Goal: Task Accomplishment & Management: Use online tool/utility

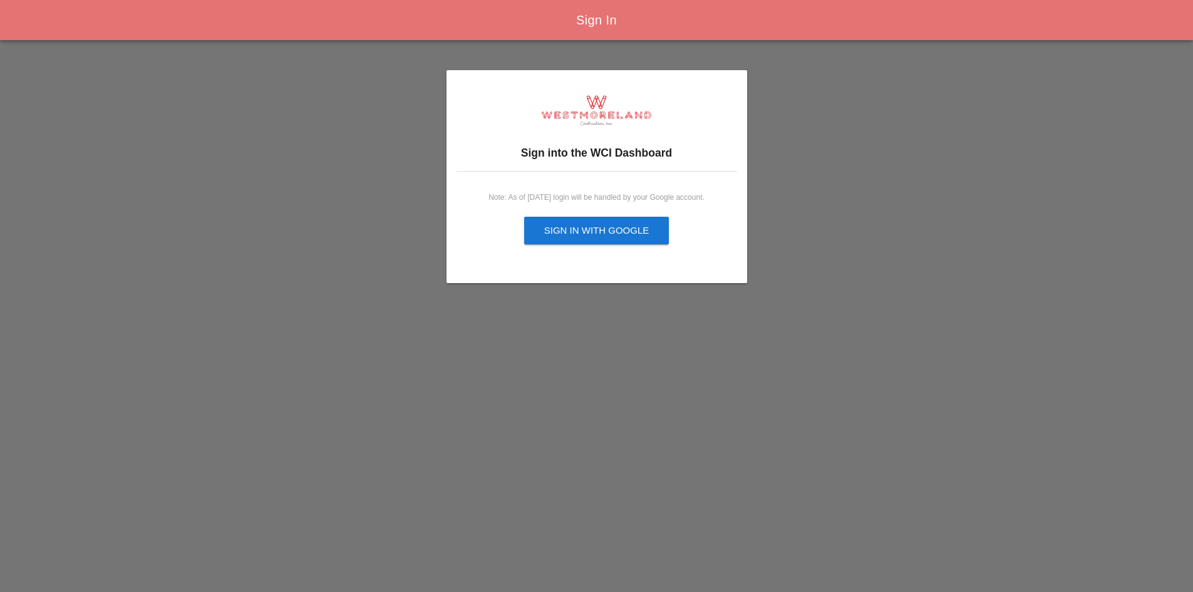
click at [610, 224] on div "Sign in with Google" at bounding box center [596, 231] width 105 height 14
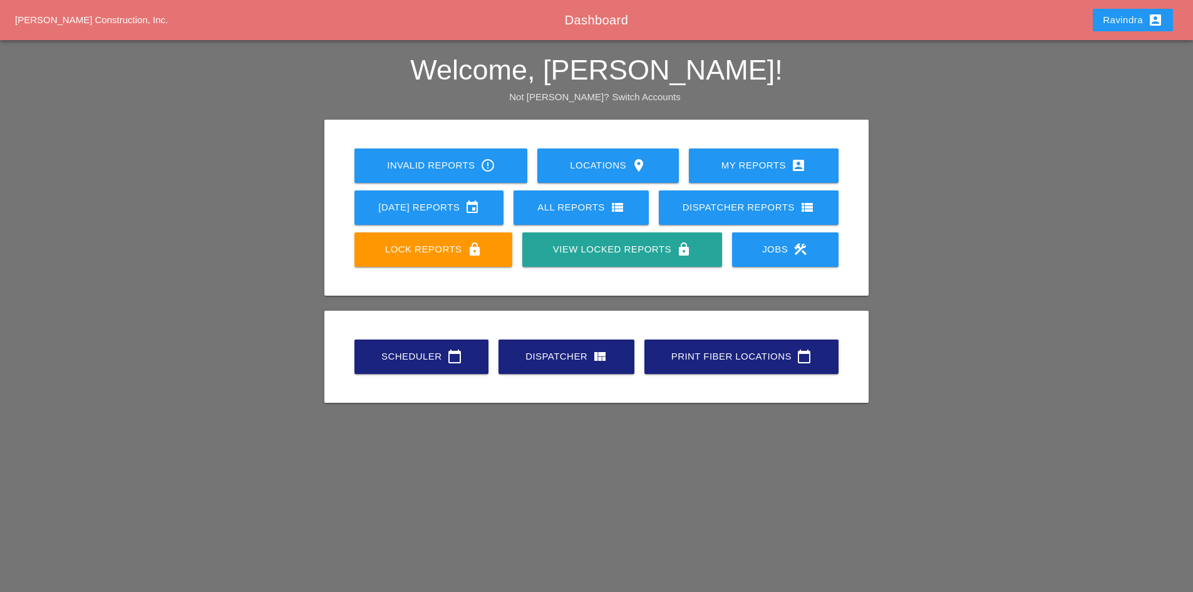
click at [391, 350] on div "Scheduler calendar_today" at bounding box center [422, 356] width 94 height 15
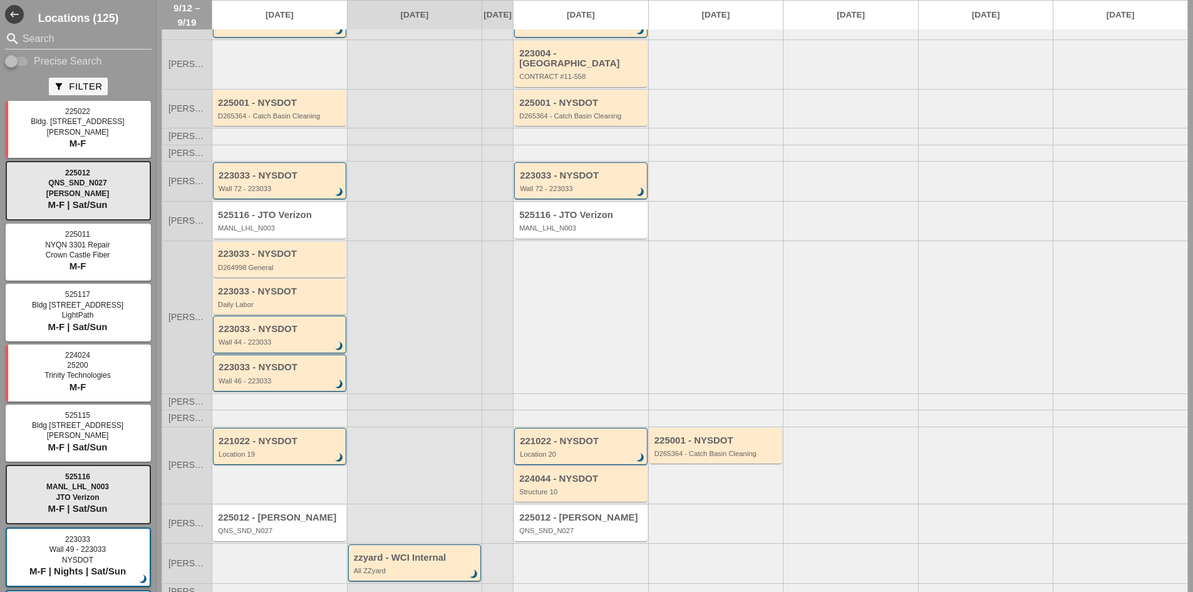
scroll to position [91, 0]
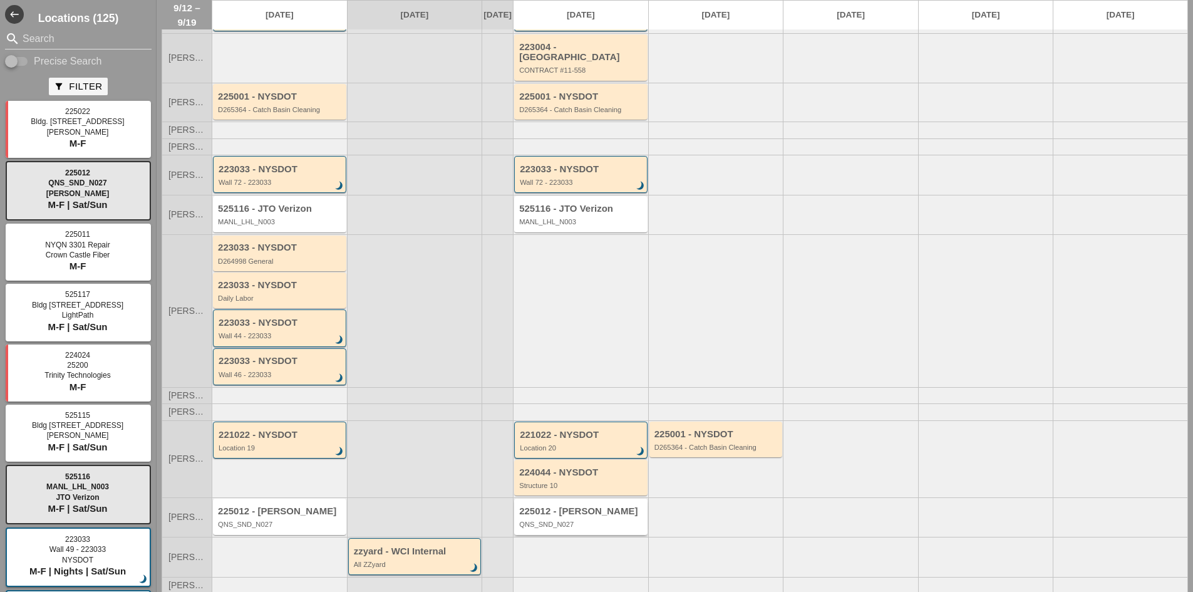
click at [538, 523] on div "QNS_SND_N027" at bounding box center [581, 525] width 125 height 8
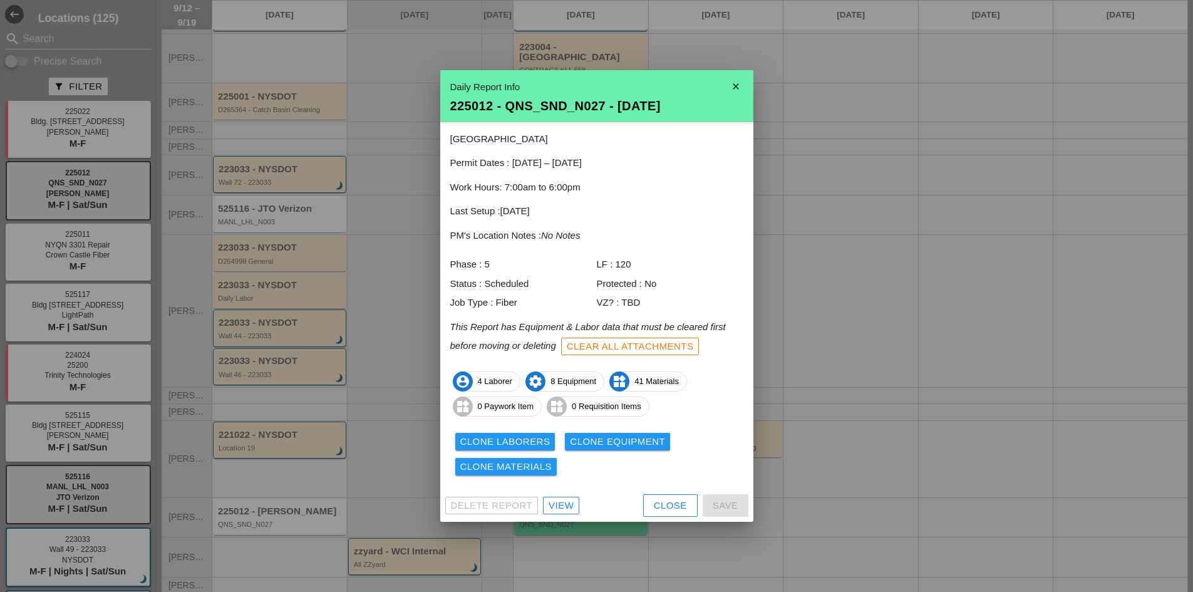
click at [892, 380] on div at bounding box center [596, 296] width 1193 height 592
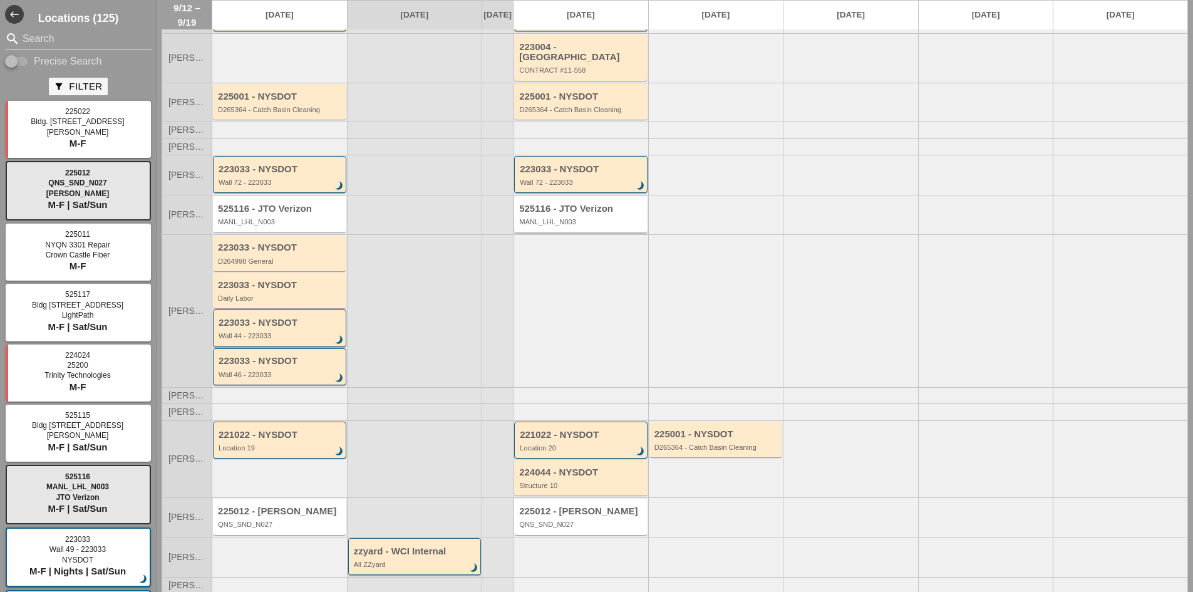
click at [564, 225] on div "525116 - JTO Verizon MANL_LHL_N003" at bounding box center [580, 214] width 133 height 36
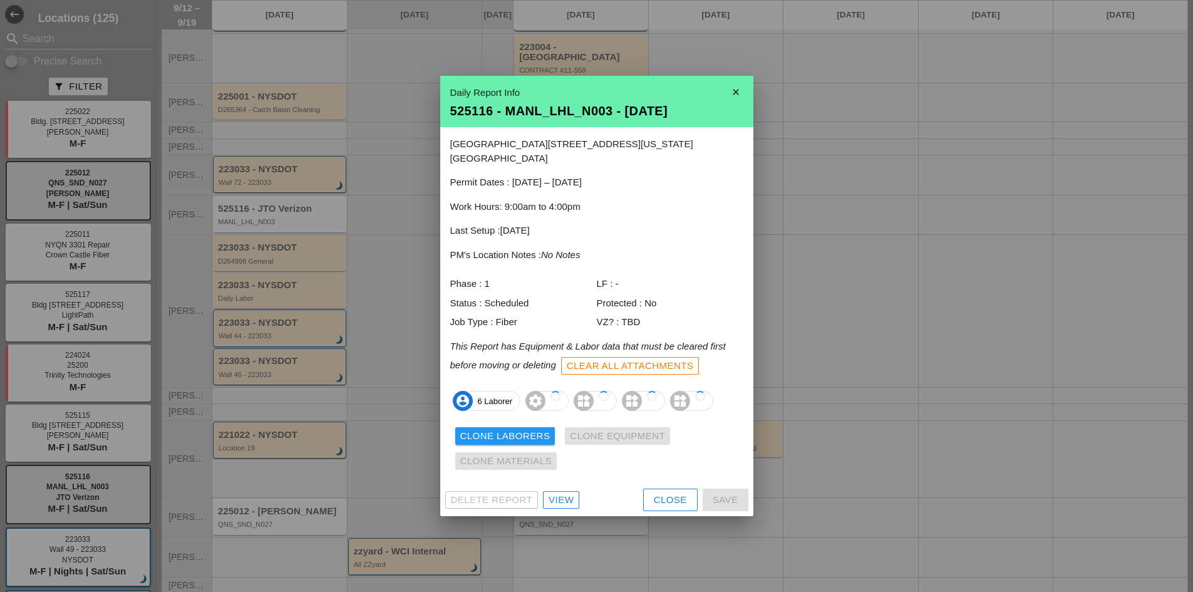
click at [812, 202] on div at bounding box center [596, 296] width 1193 height 592
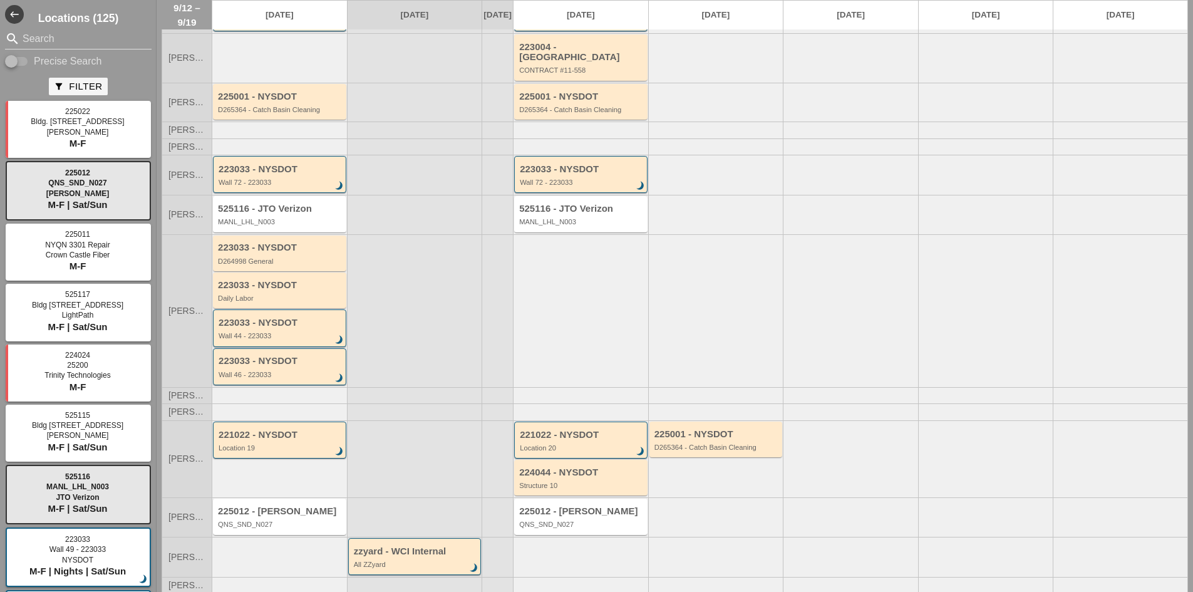
drag, startPoint x: 507, startPoint y: 75, endPoint x: 524, endPoint y: 64, distance: 20.0
click at [507, 74] on div at bounding box center [497, 57] width 31 height 49
click at [526, 62] on div "223004 - Green Mtn CONTRACT #11-558" at bounding box center [581, 58] width 125 height 33
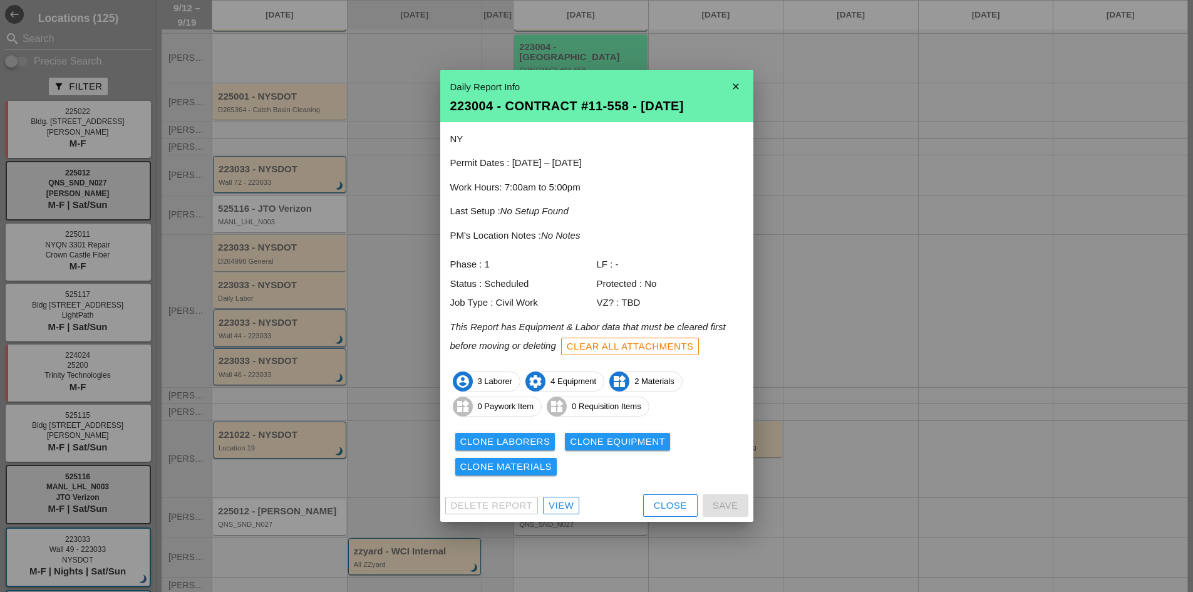
click at [554, 494] on div "Delete Report View Close Save" at bounding box center [596, 505] width 313 height 33
click at [568, 509] on div "View" at bounding box center [561, 506] width 25 height 14
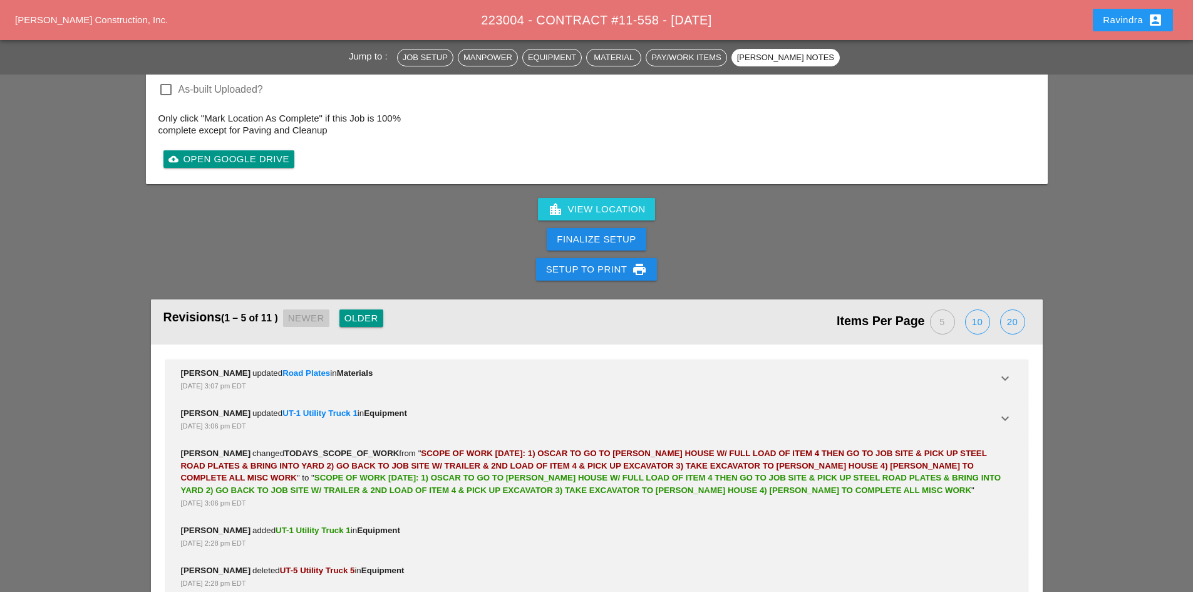
scroll to position [1879, 0]
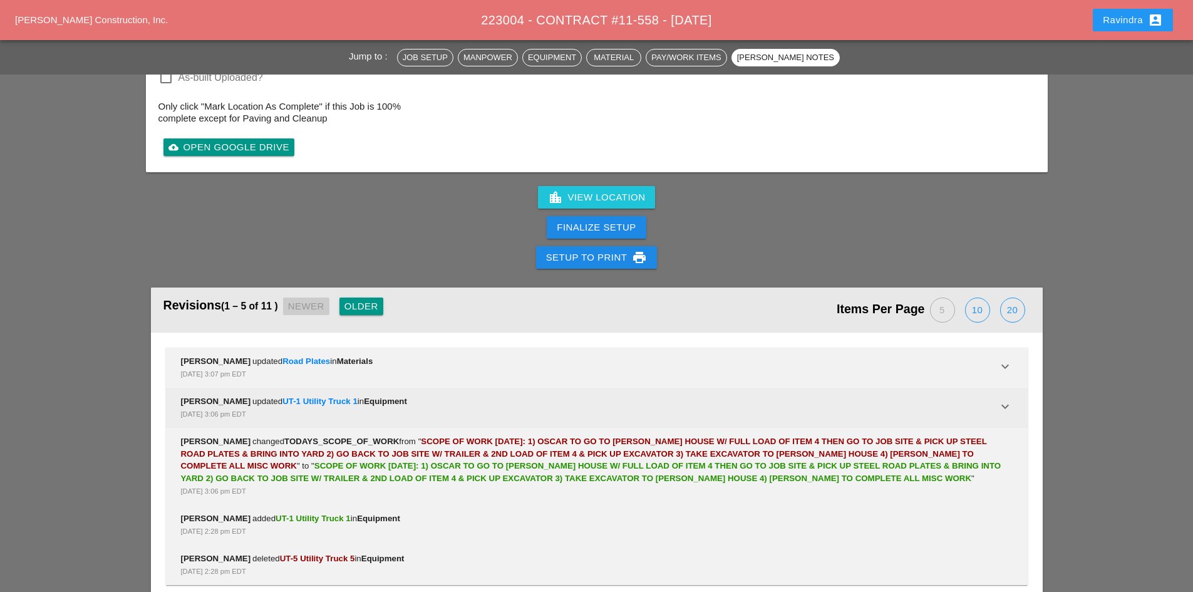
click at [386, 396] on span "Equipment" at bounding box center [385, 400] width 43 height 9
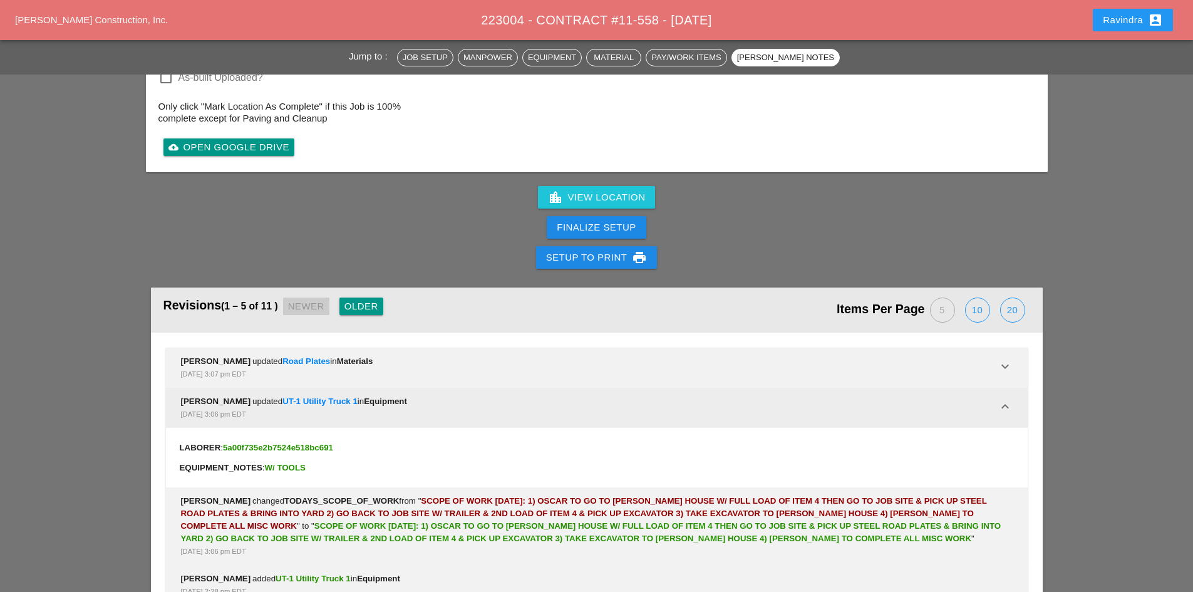
click at [386, 396] on span "Equipment" at bounding box center [385, 400] width 43 height 9
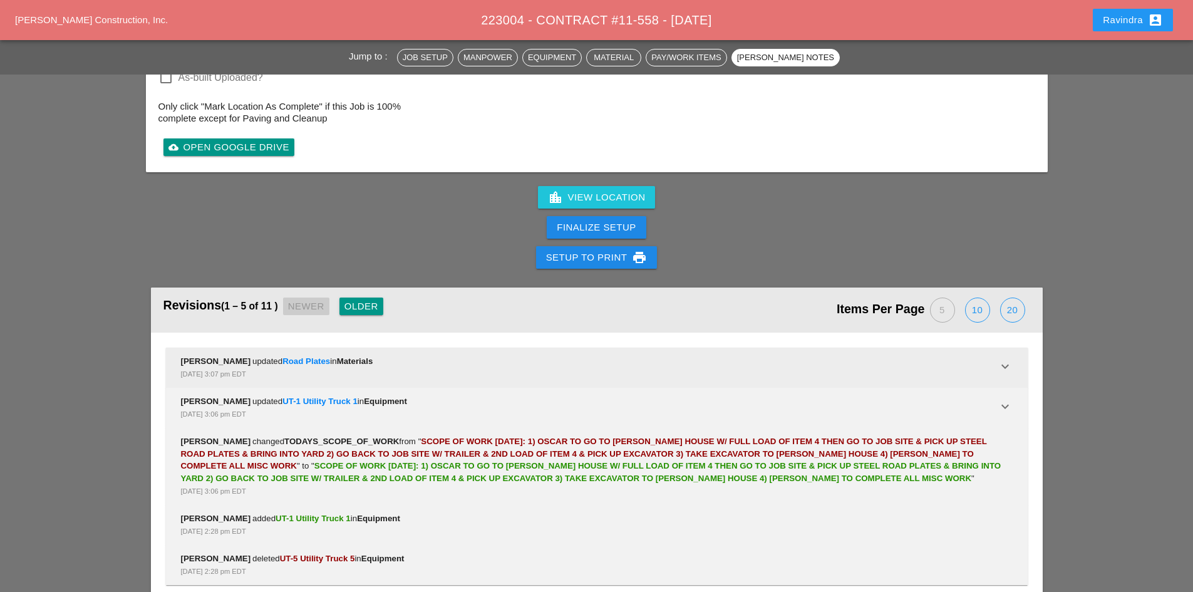
click at [363, 356] on span "Materials" at bounding box center [355, 360] width 36 height 9
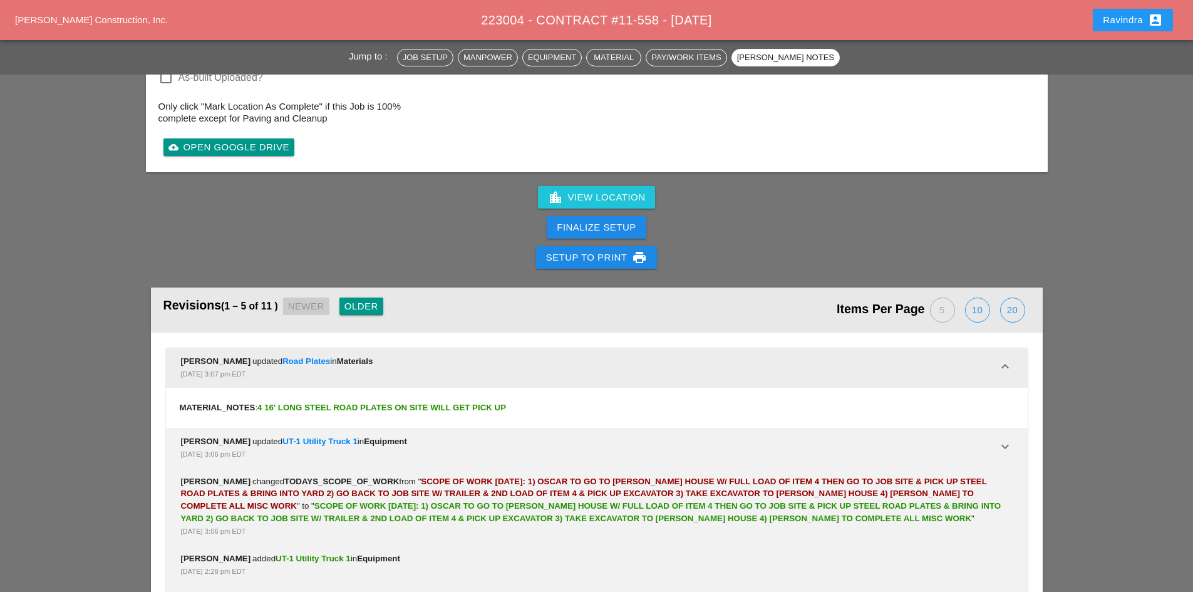
click at [363, 356] on span "Materials" at bounding box center [355, 360] width 36 height 9
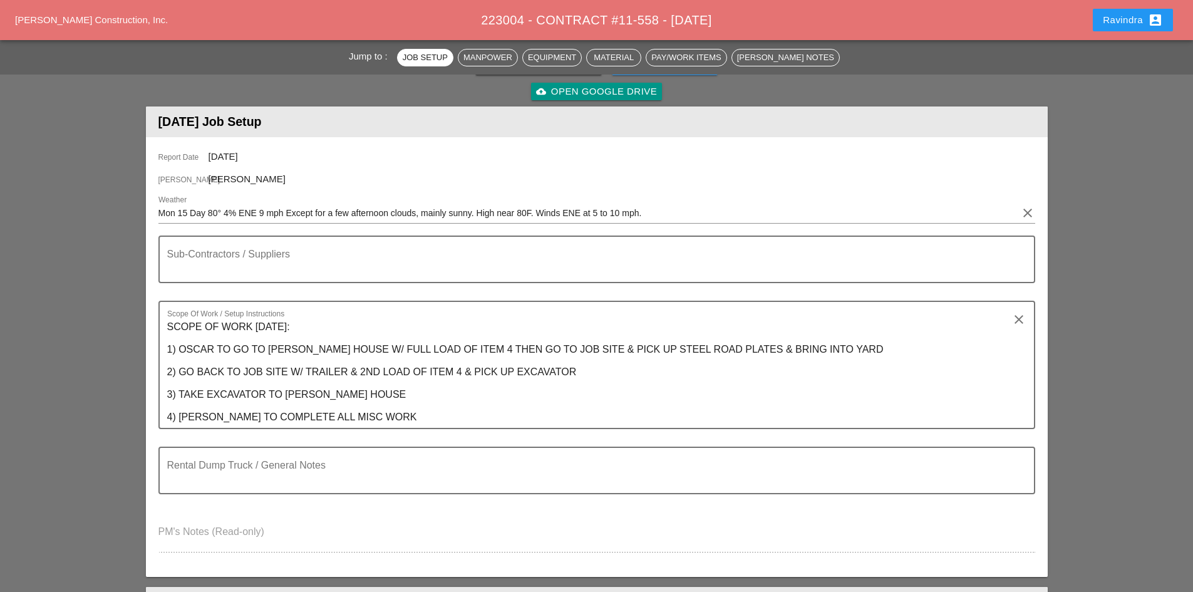
scroll to position [0, 0]
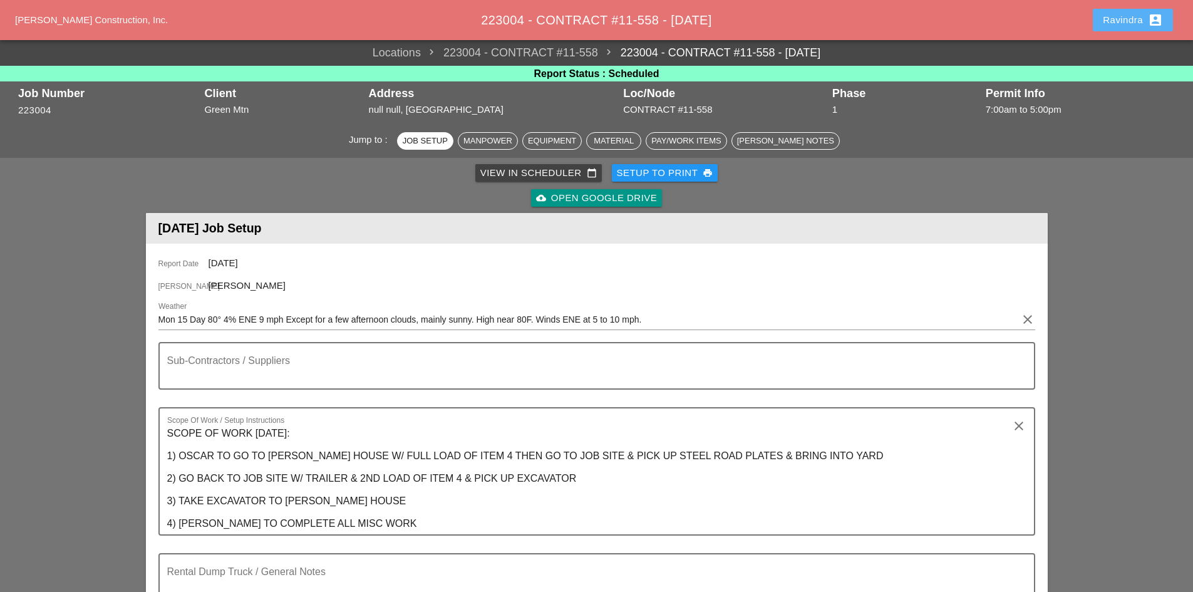
click at [1113, 14] on div "Ravindra account_box" at bounding box center [1133, 20] width 60 height 15
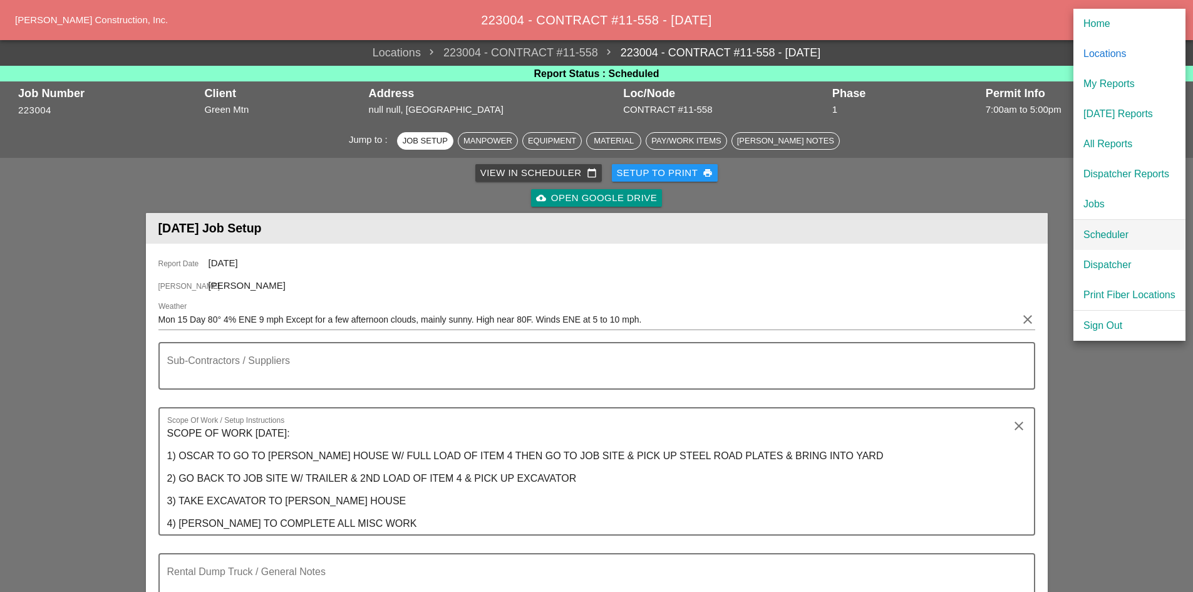
click at [1095, 234] on div "Scheduler" at bounding box center [1130, 234] width 92 height 15
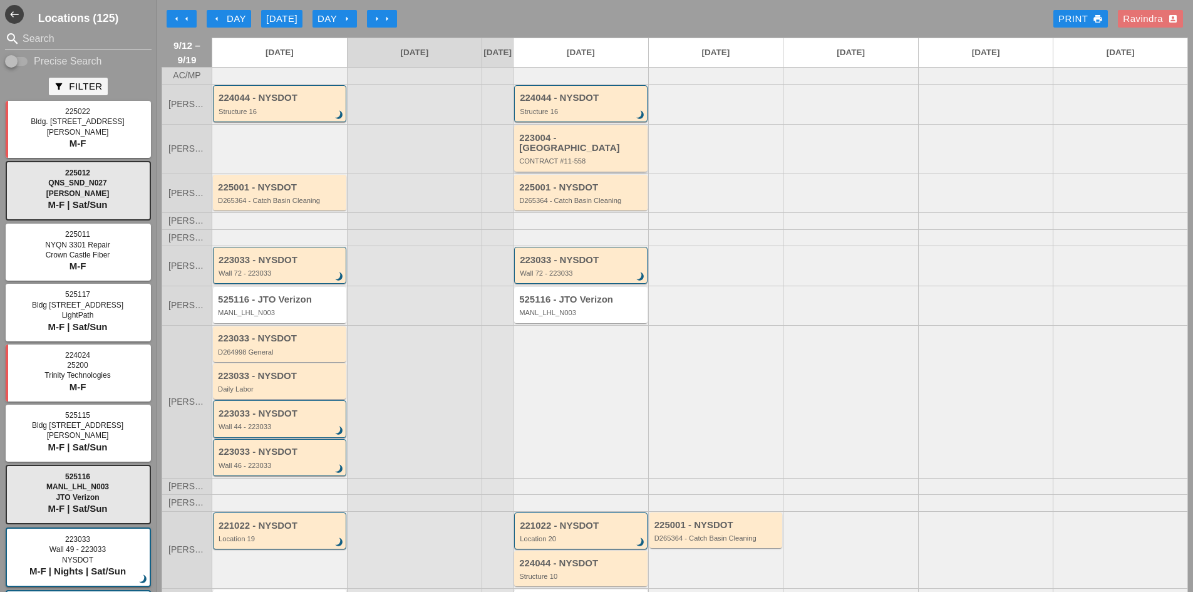
click at [568, 157] on div "CONTRACT #11-558" at bounding box center [581, 161] width 125 height 8
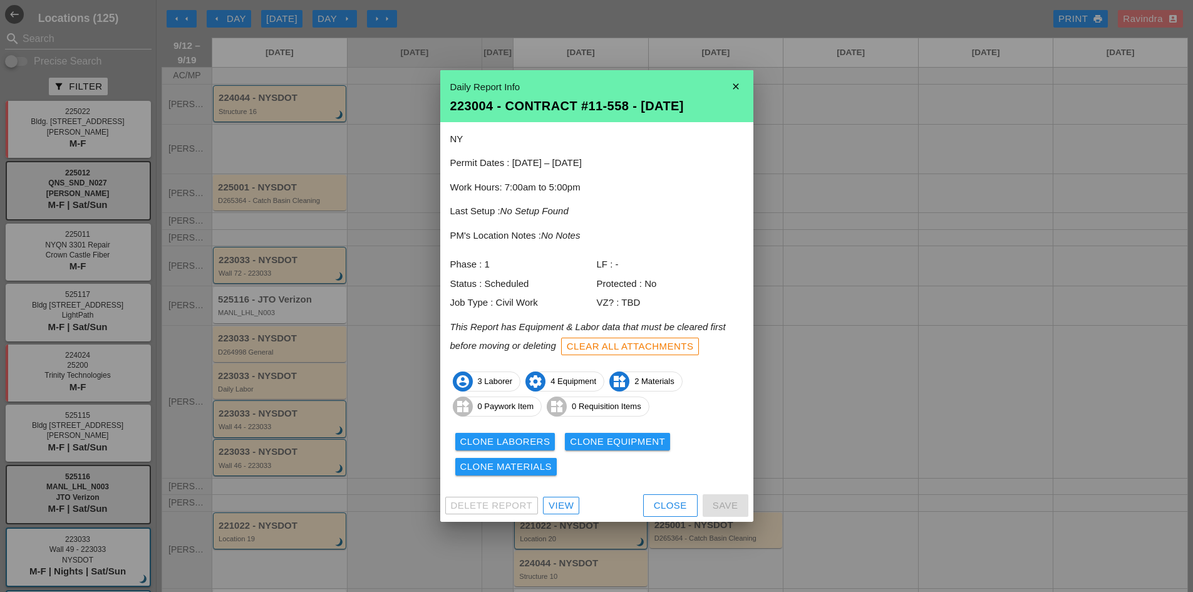
click at [670, 502] on div "Close" at bounding box center [670, 506] width 33 height 14
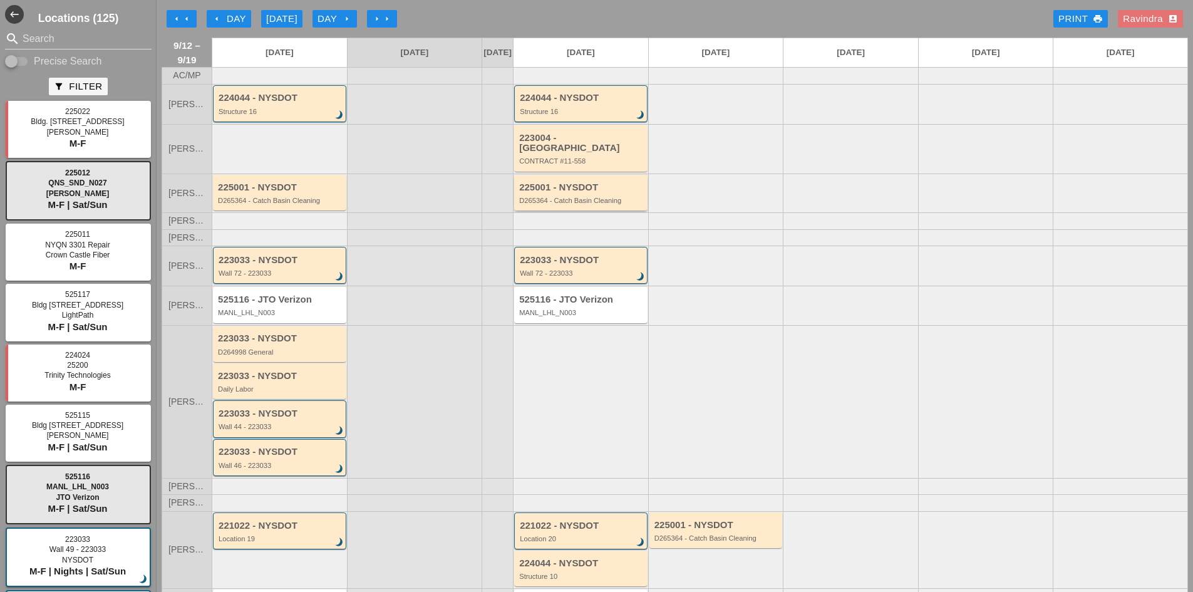
click at [593, 201] on div "D265364 - Catch Basin Cleaning" at bounding box center [581, 201] width 125 height 8
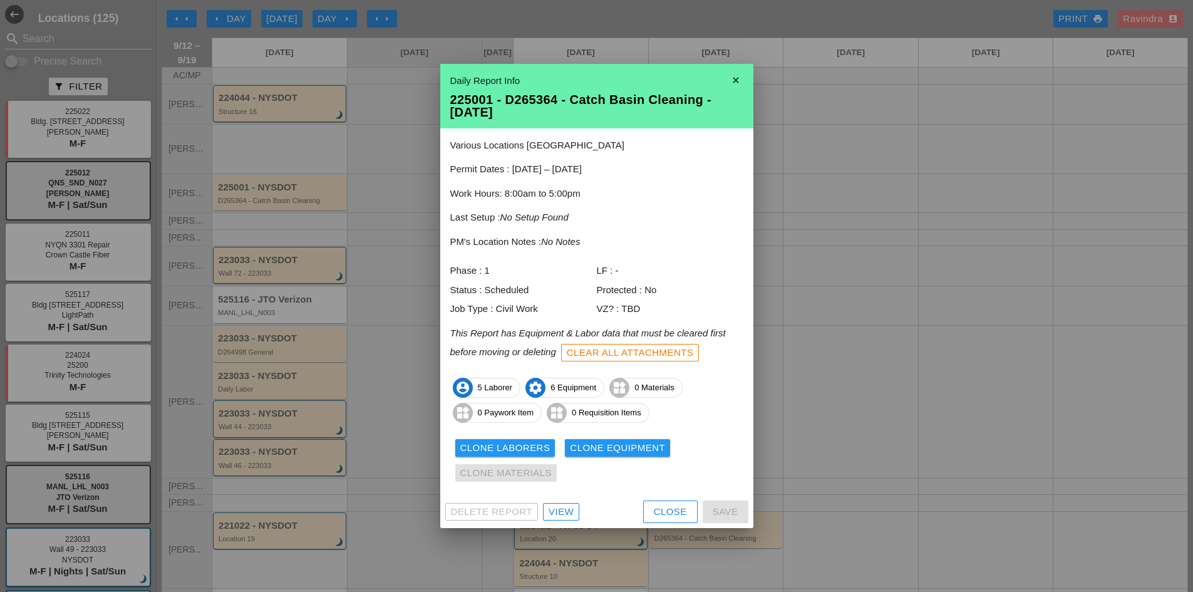
click at [570, 515] on div "View" at bounding box center [561, 512] width 25 height 14
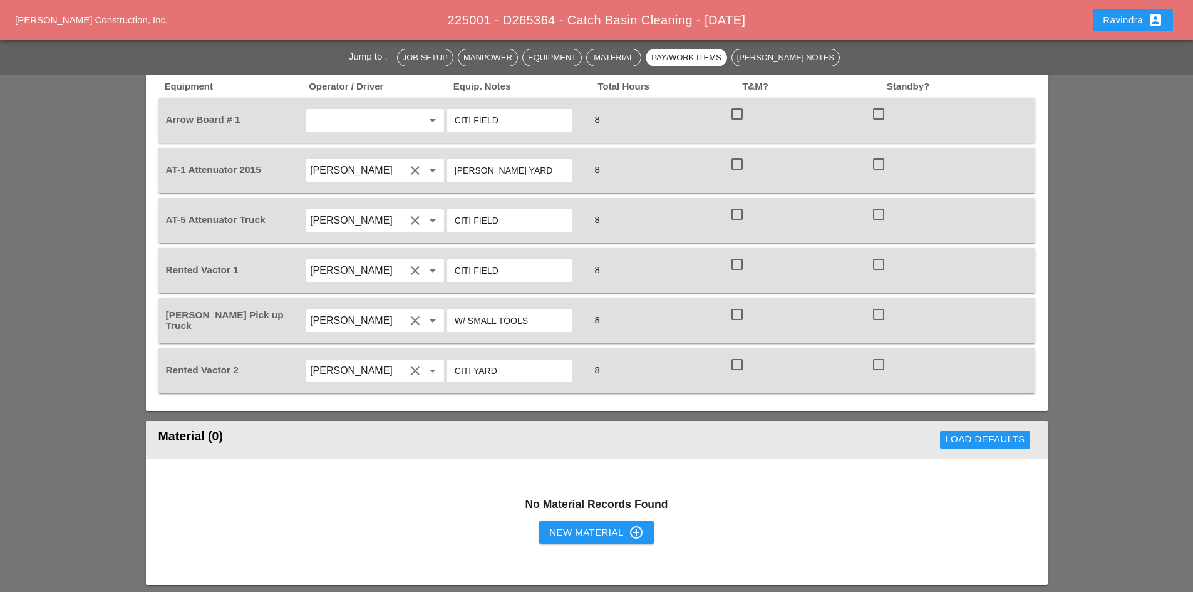
scroll to position [877, 0]
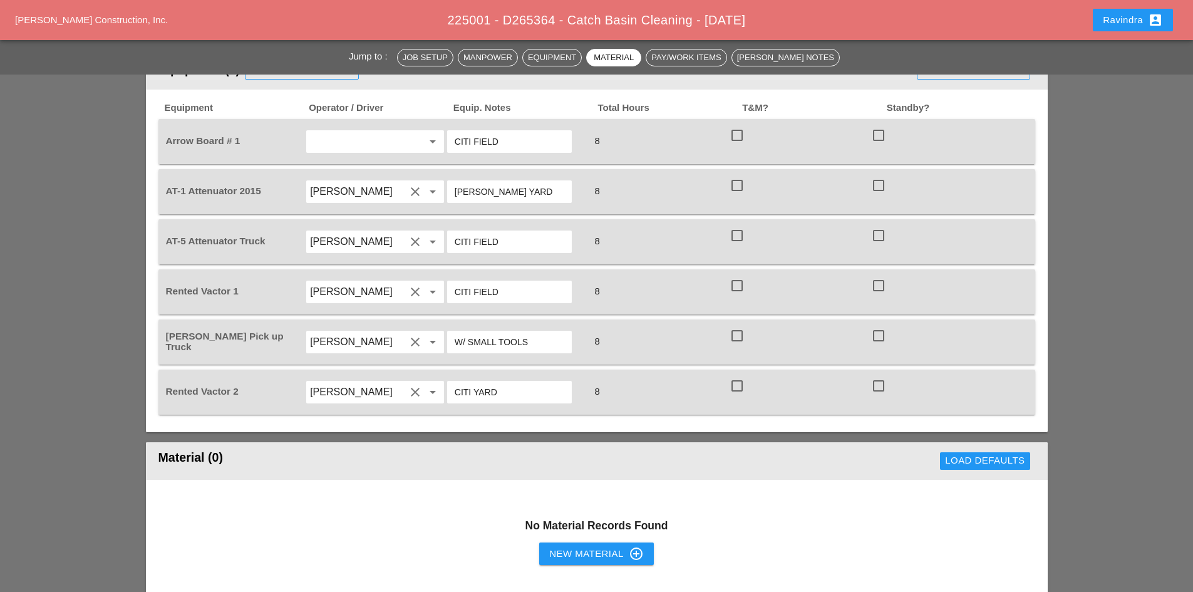
click at [1132, 19] on div "Ravindra account_box" at bounding box center [1133, 20] width 60 height 15
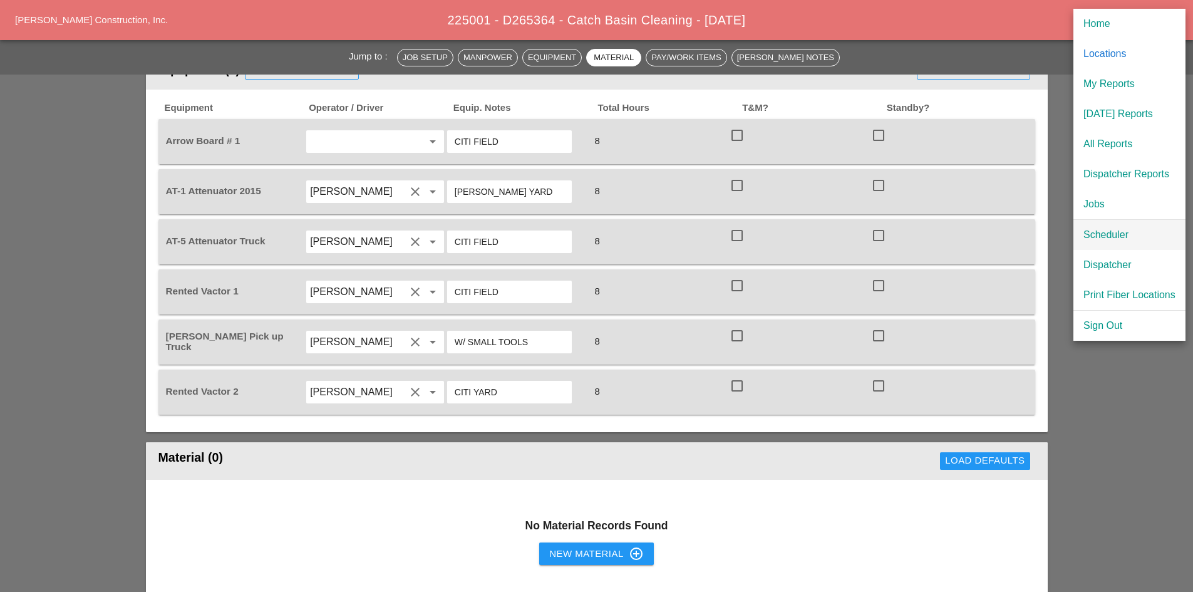
click at [1100, 242] on div "Scheduler" at bounding box center [1130, 234] width 92 height 15
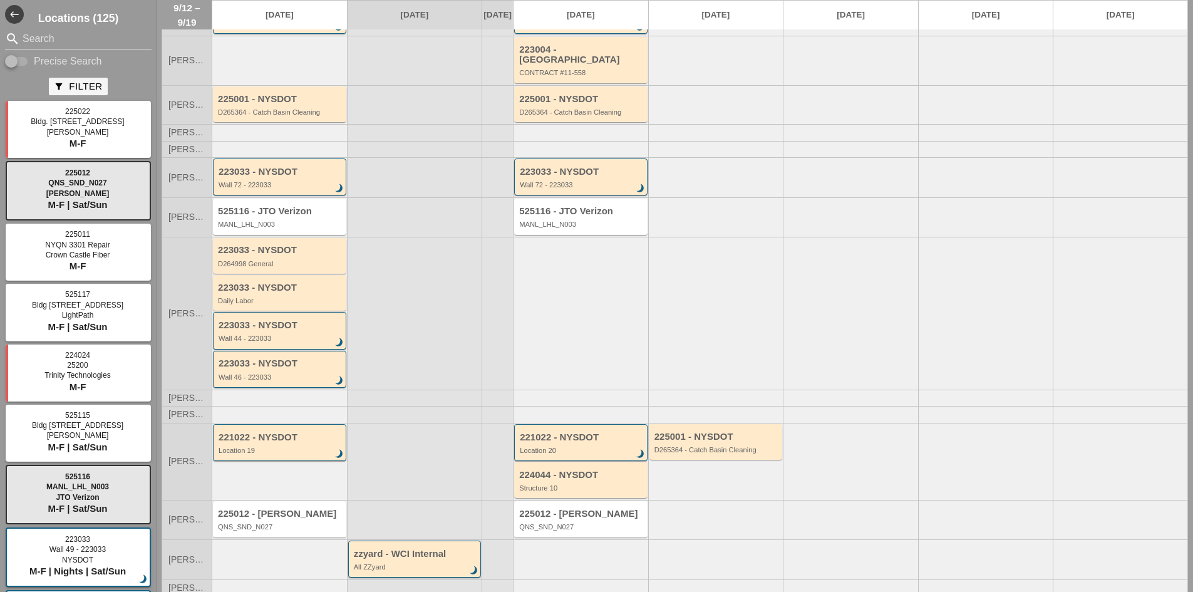
scroll to position [91, 0]
click at [571, 209] on div "525116 - JTO Verizon" at bounding box center [581, 209] width 125 height 11
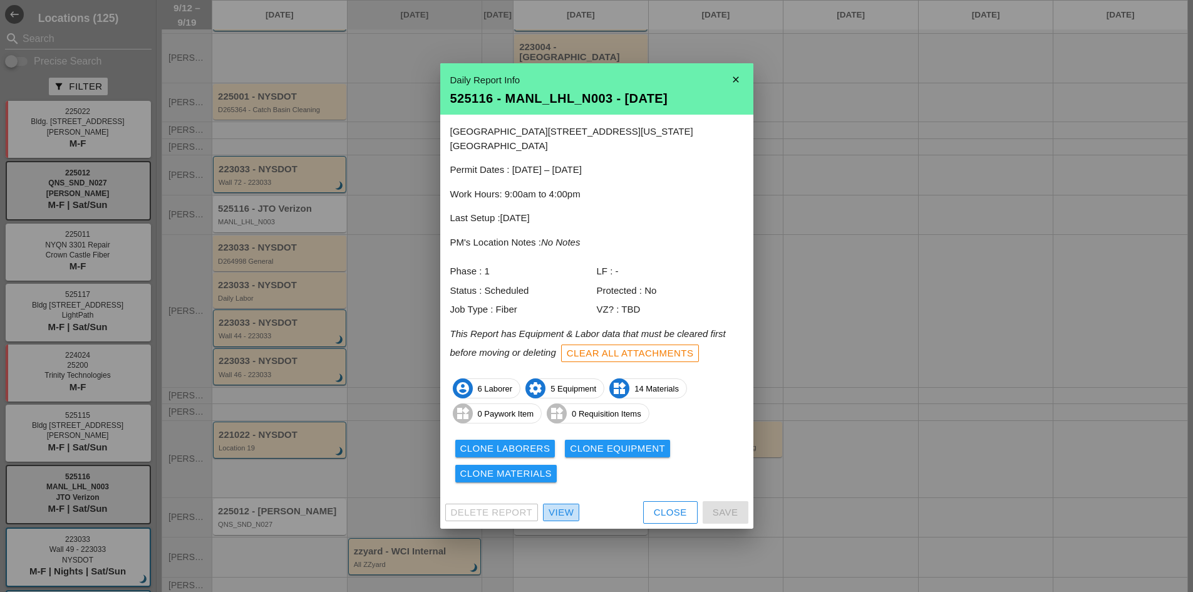
click at [564, 507] on div "View" at bounding box center [561, 512] width 25 height 14
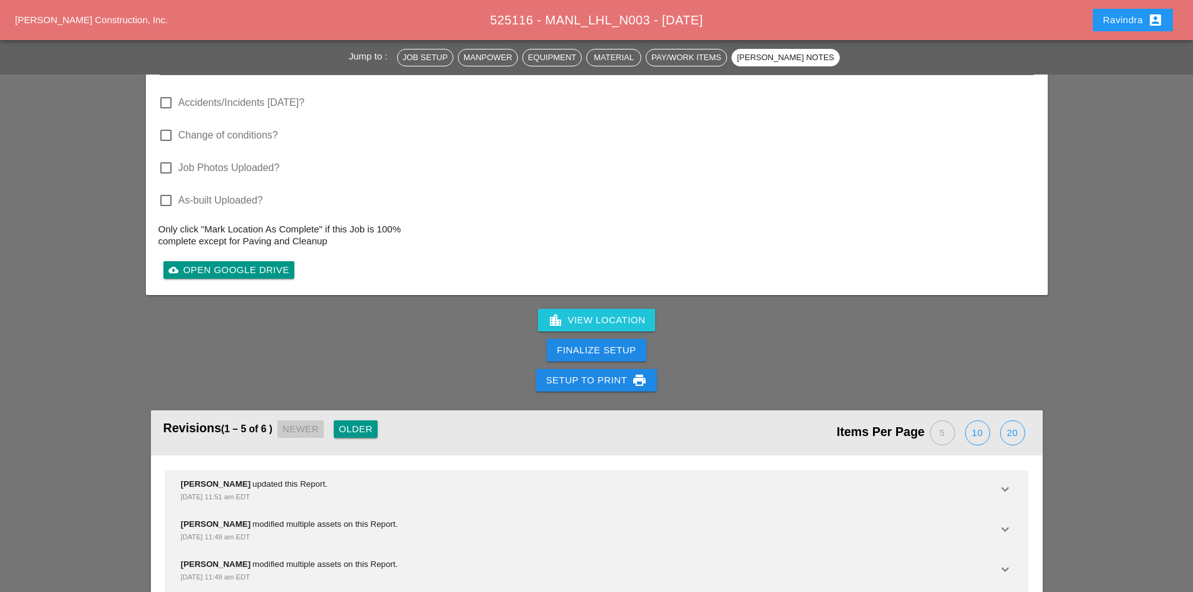
scroll to position [2499, 0]
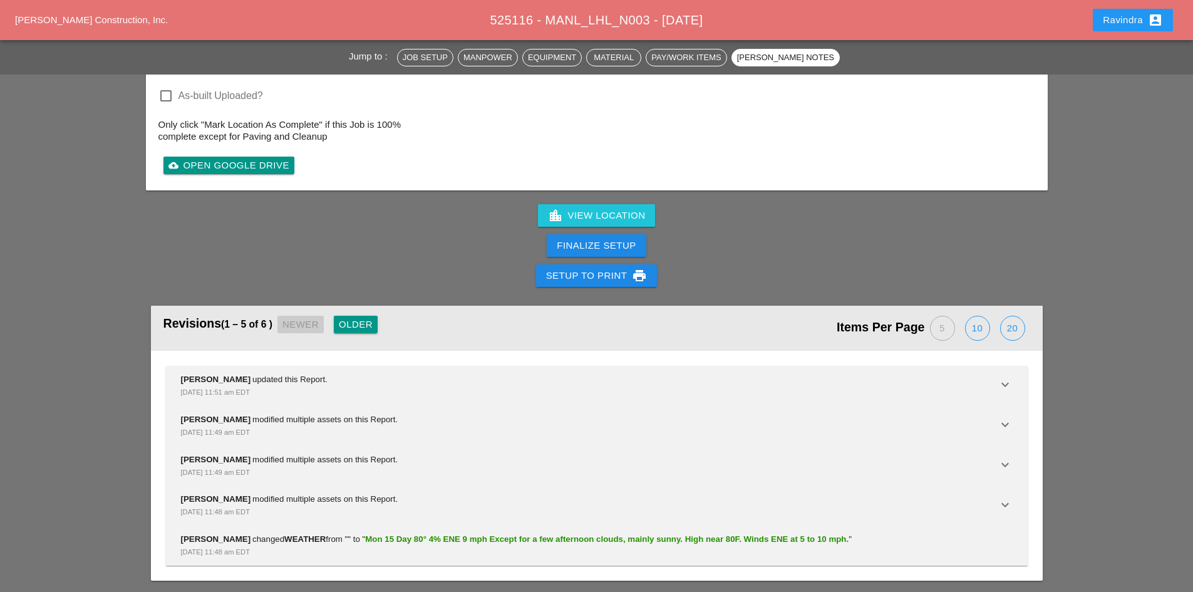
click at [1107, 16] on div "Ravindra account_box" at bounding box center [1133, 20] width 60 height 15
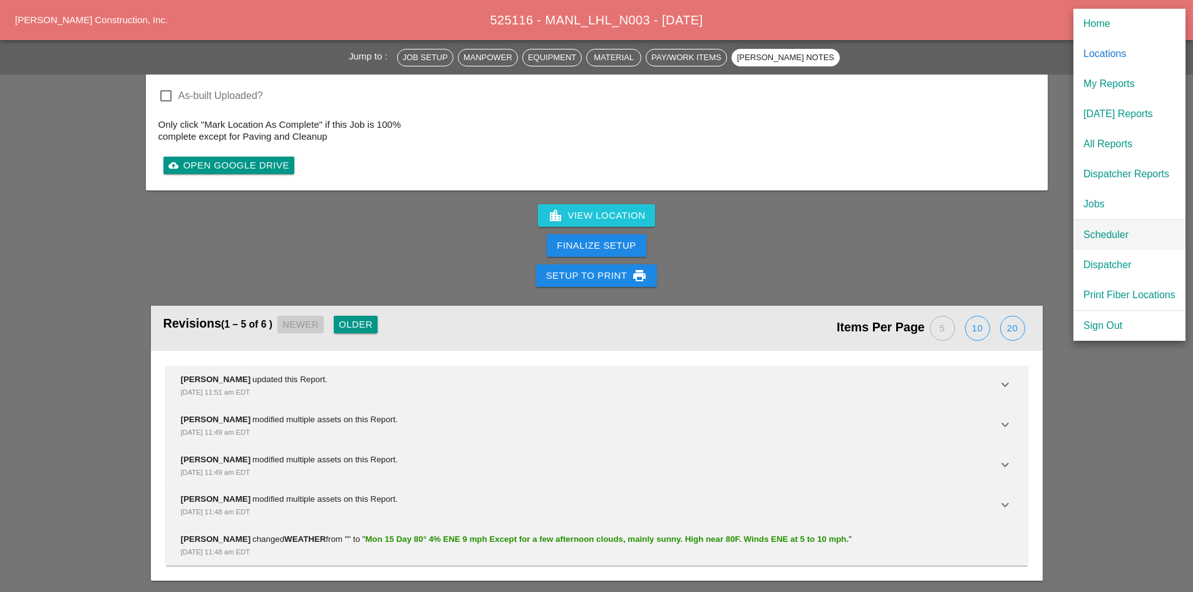
click at [1087, 239] on div "Scheduler" at bounding box center [1130, 234] width 92 height 15
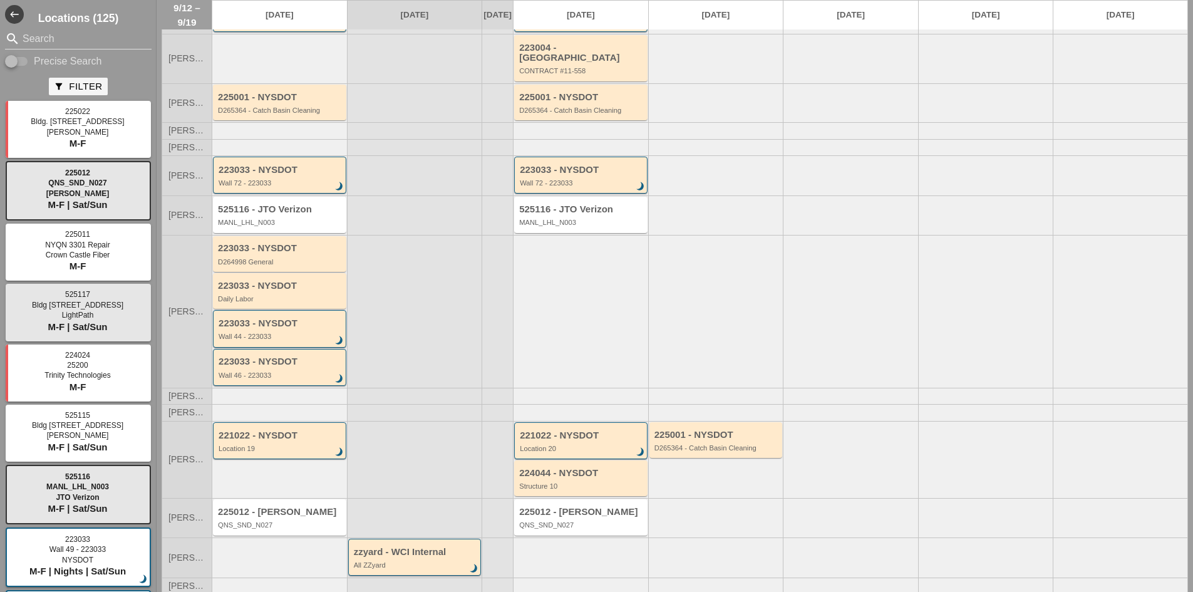
scroll to position [91, 0]
click at [590, 517] on div "225012 - [PERSON_NAME] QNS_SND_N027" at bounding box center [581, 517] width 125 height 23
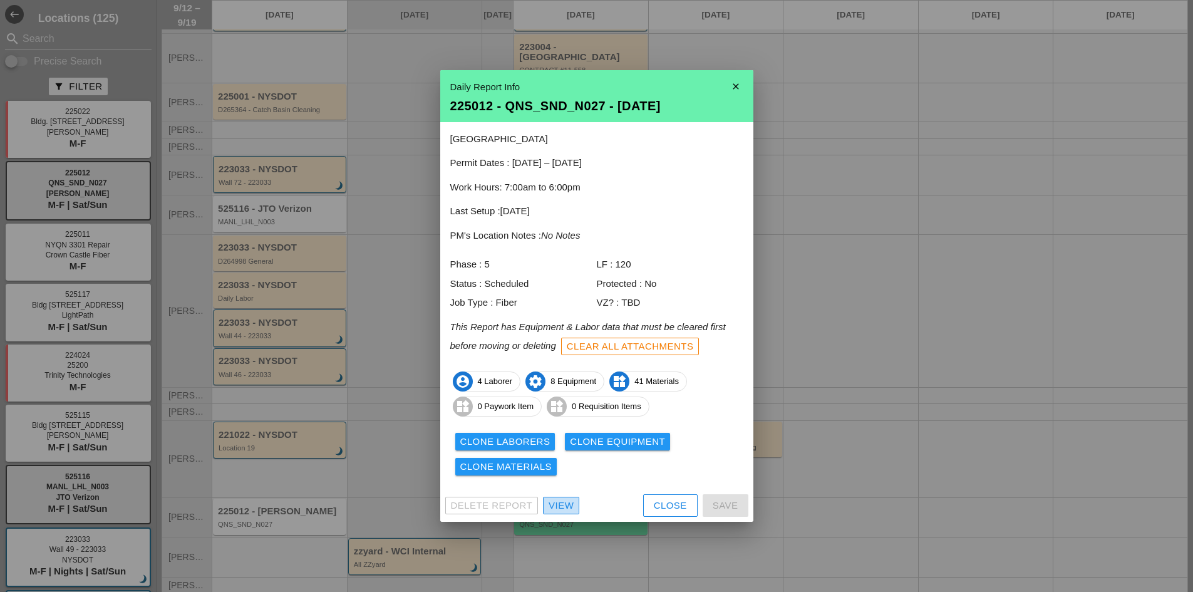
click at [573, 507] on div "View" at bounding box center [561, 506] width 25 height 14
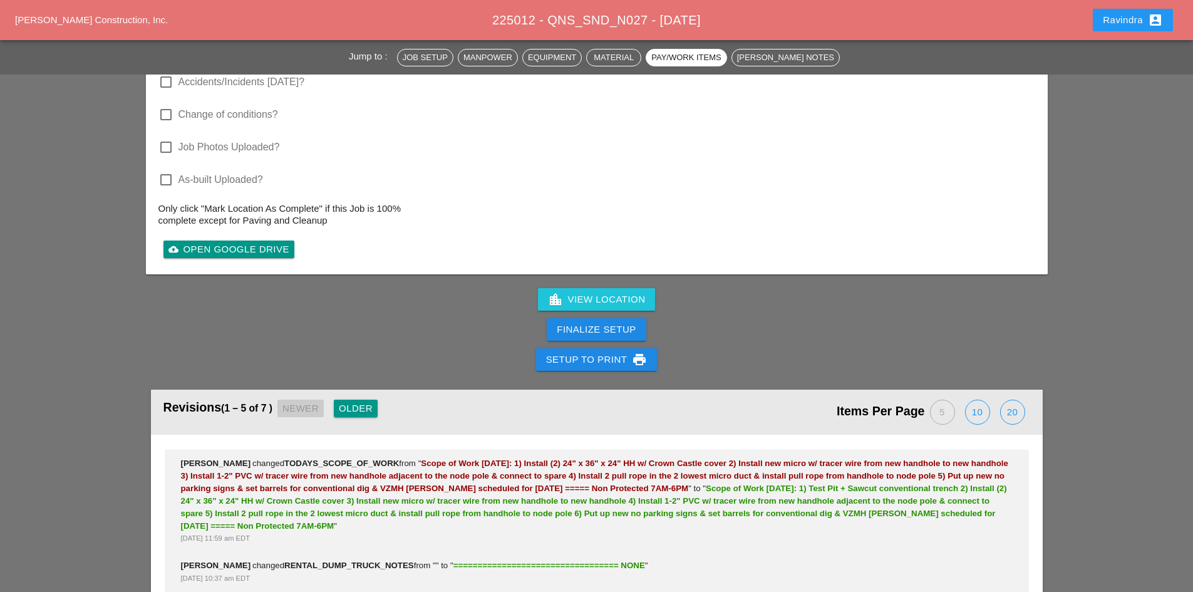
scroll to position [3758, 0]
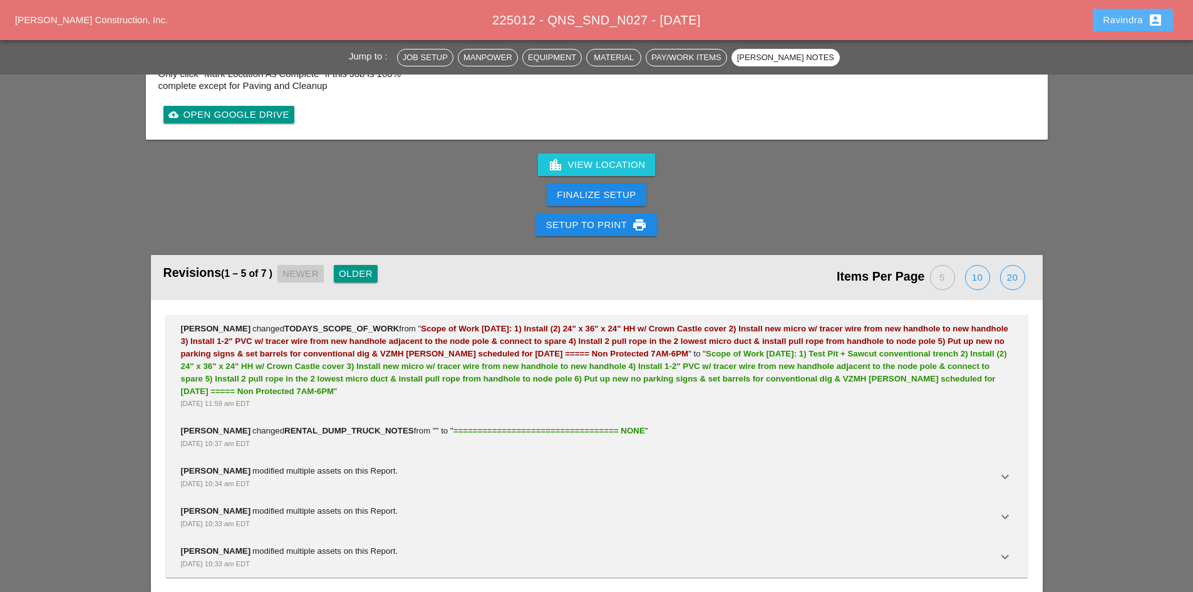
click at [1132, 26] on div "Ravindra account_box" at bounding box center [1133, 20] width 60 height 15
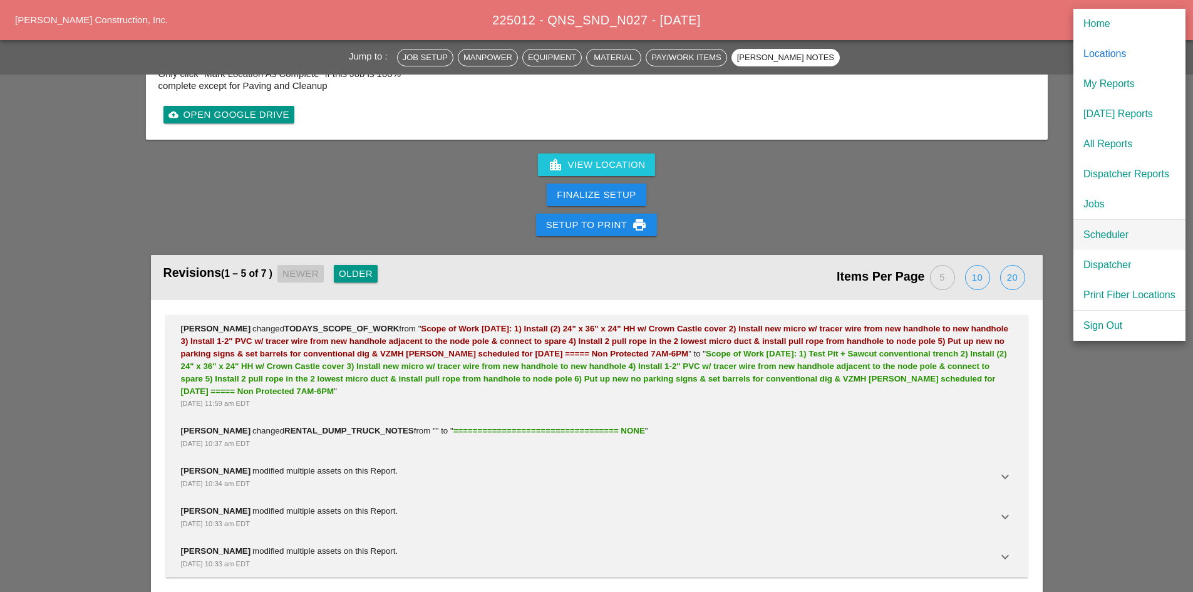
click at [1135, 232] on div "Scheduler" at bounding box center [1130, 234] width 92 height 15
